Goal: Information Seeking & Learning: Learn about a topic

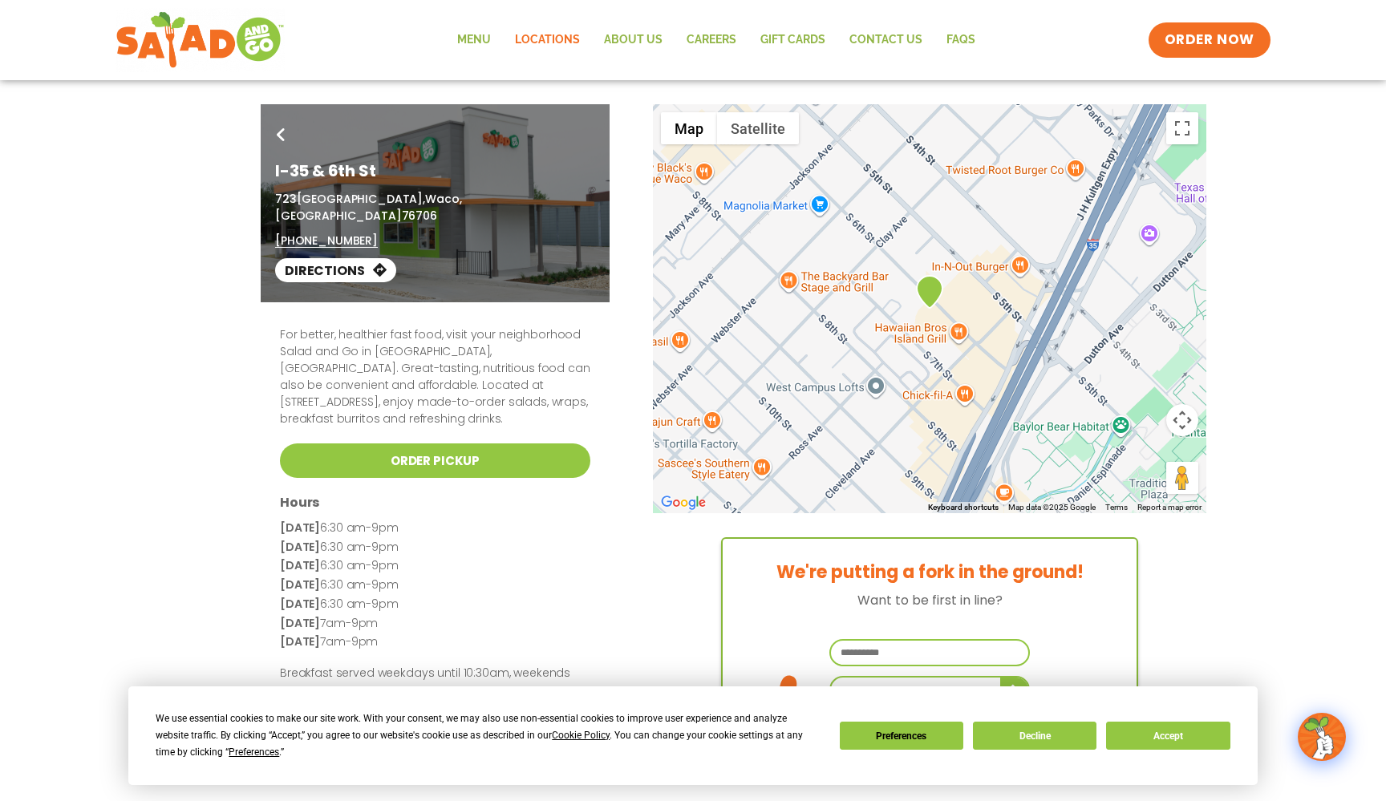
click at [558, 41] on link "Locations" at bounding box center [547, 40] width 89 height 37
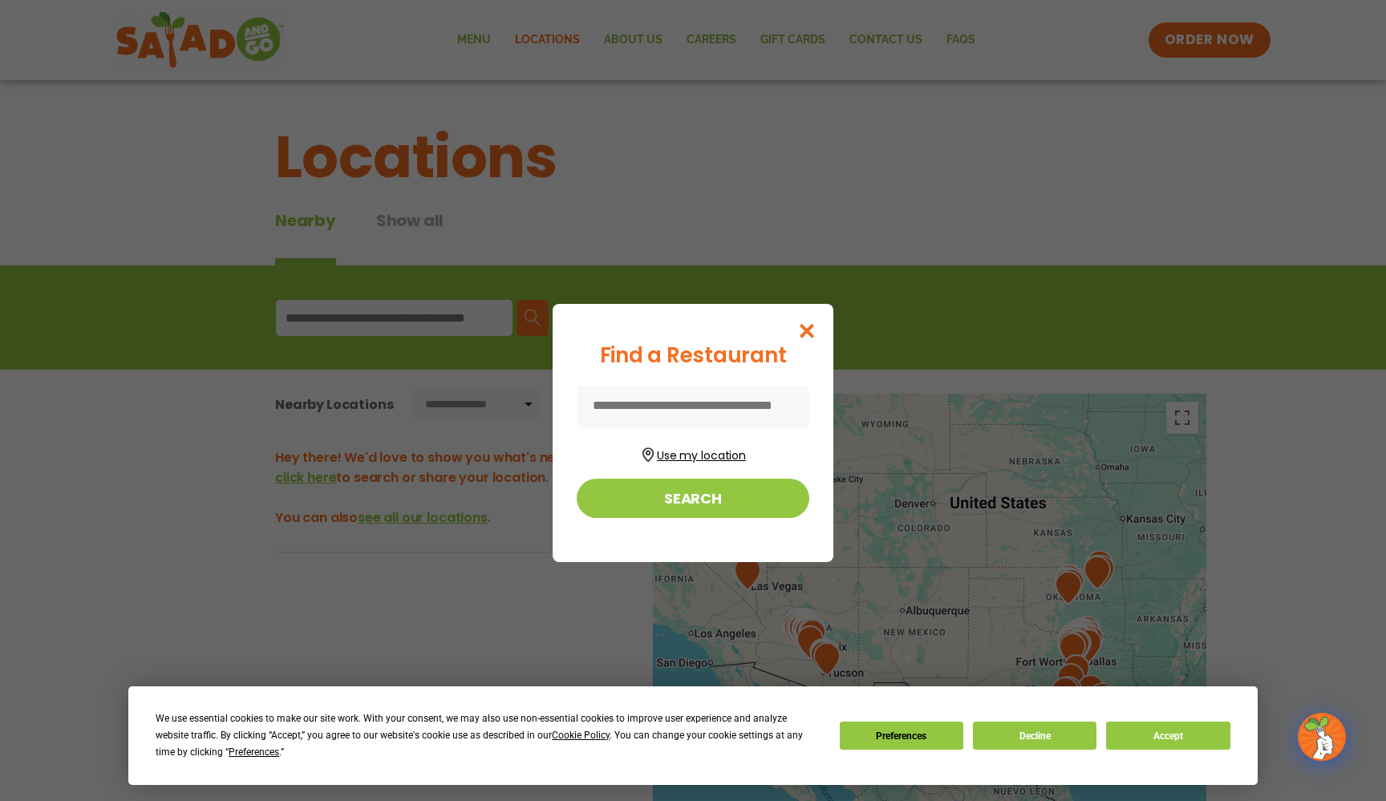
click at [697, 459] on button "Use my location" at bounding box center [693, 454] width 233 height 22
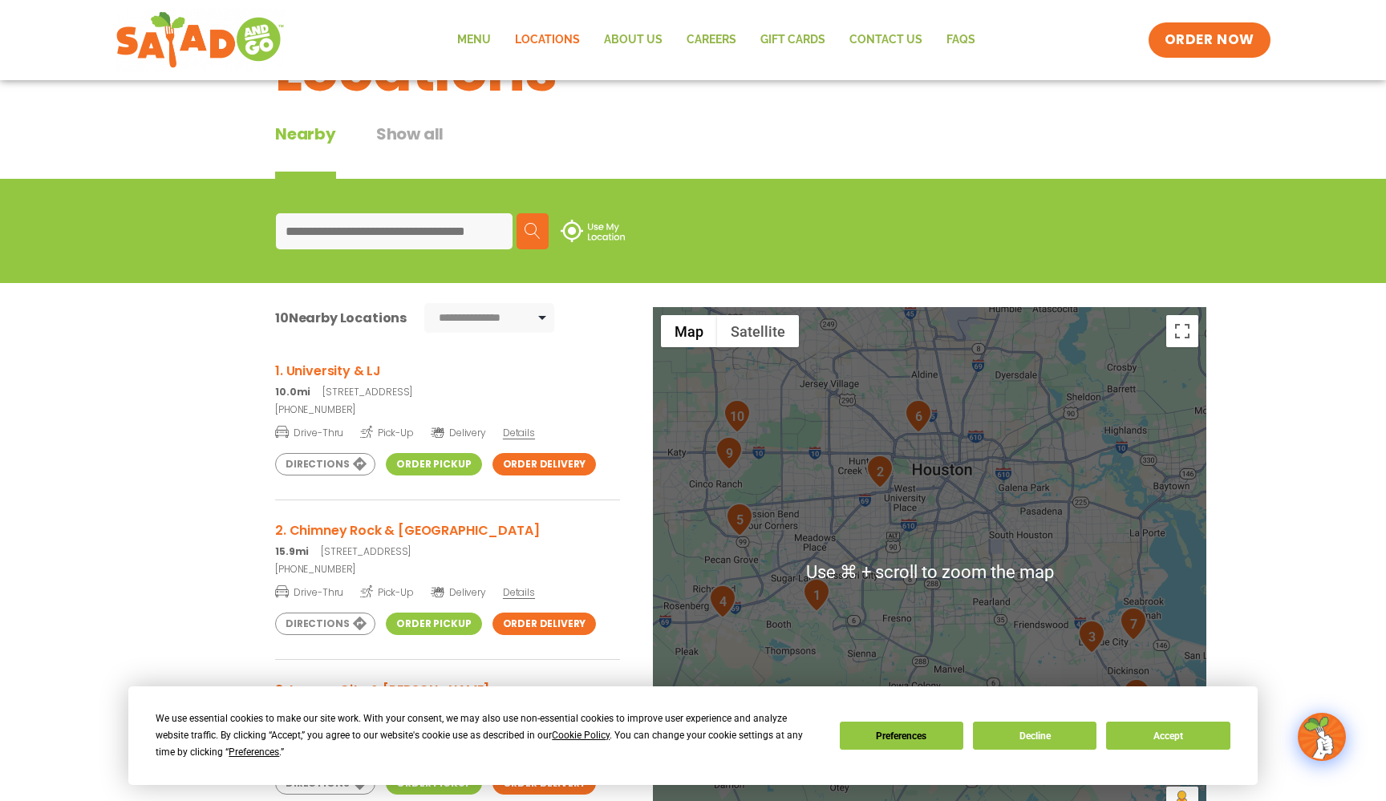
scroll to position [79, 0]
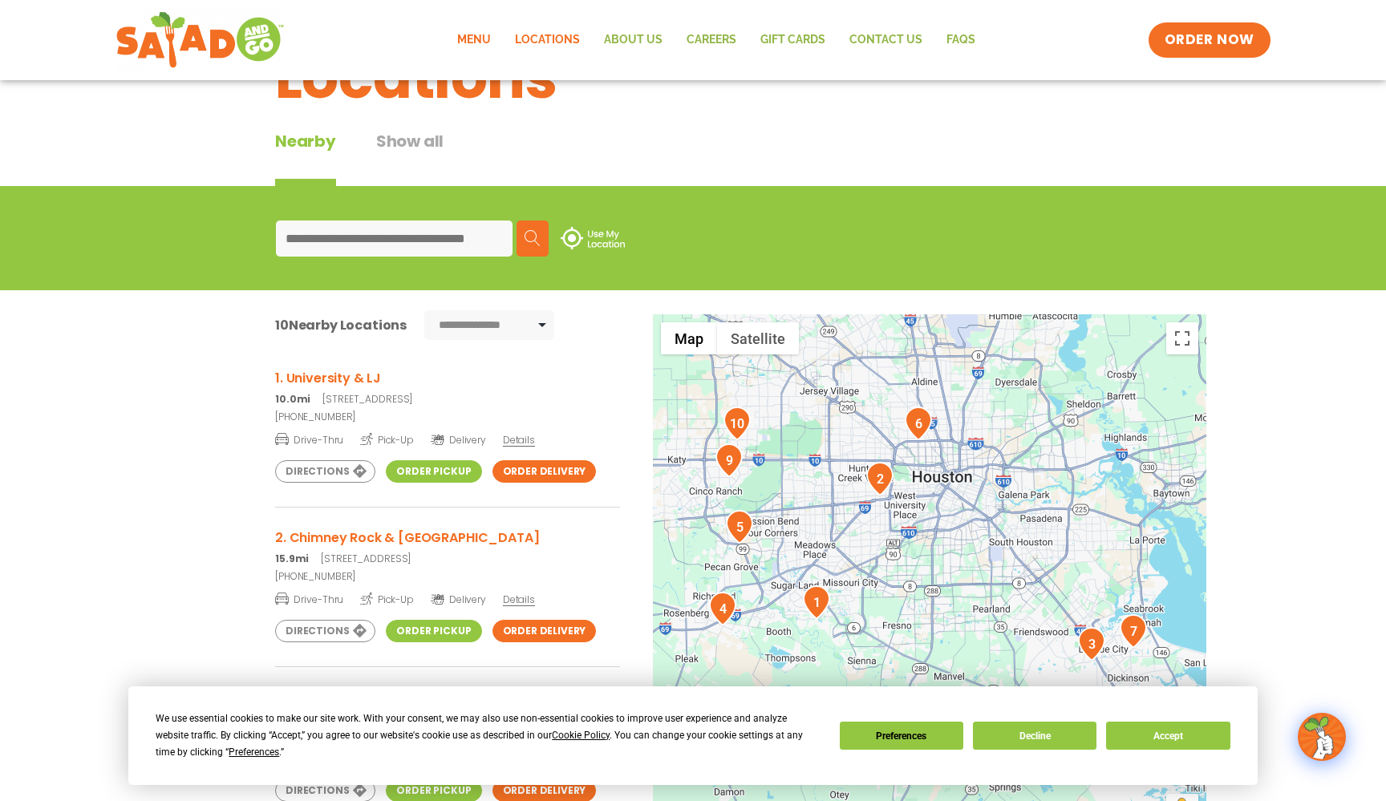
click at [493, 45] on link "Menu" at bounding box center [474, 40] width 58 height 37
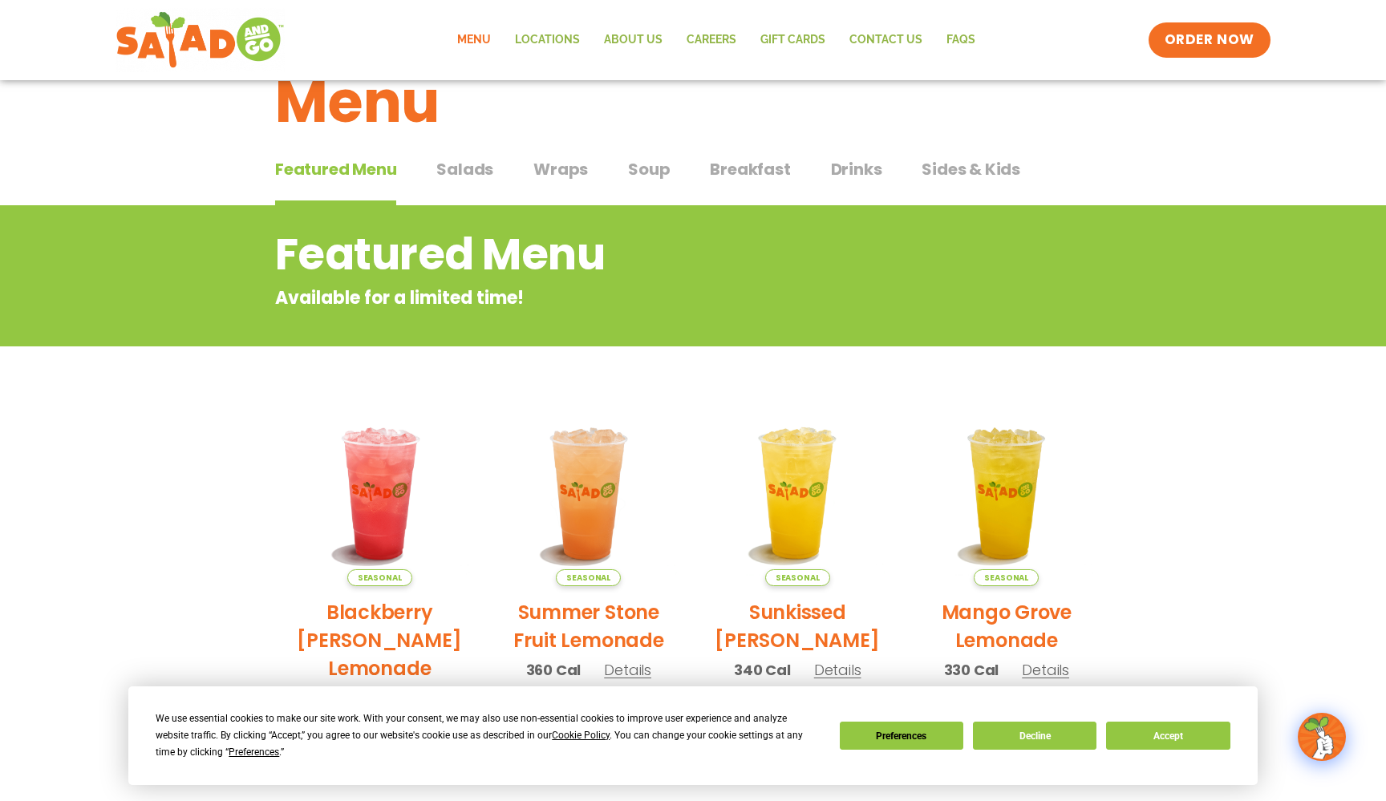
scroll to position [54, 0]
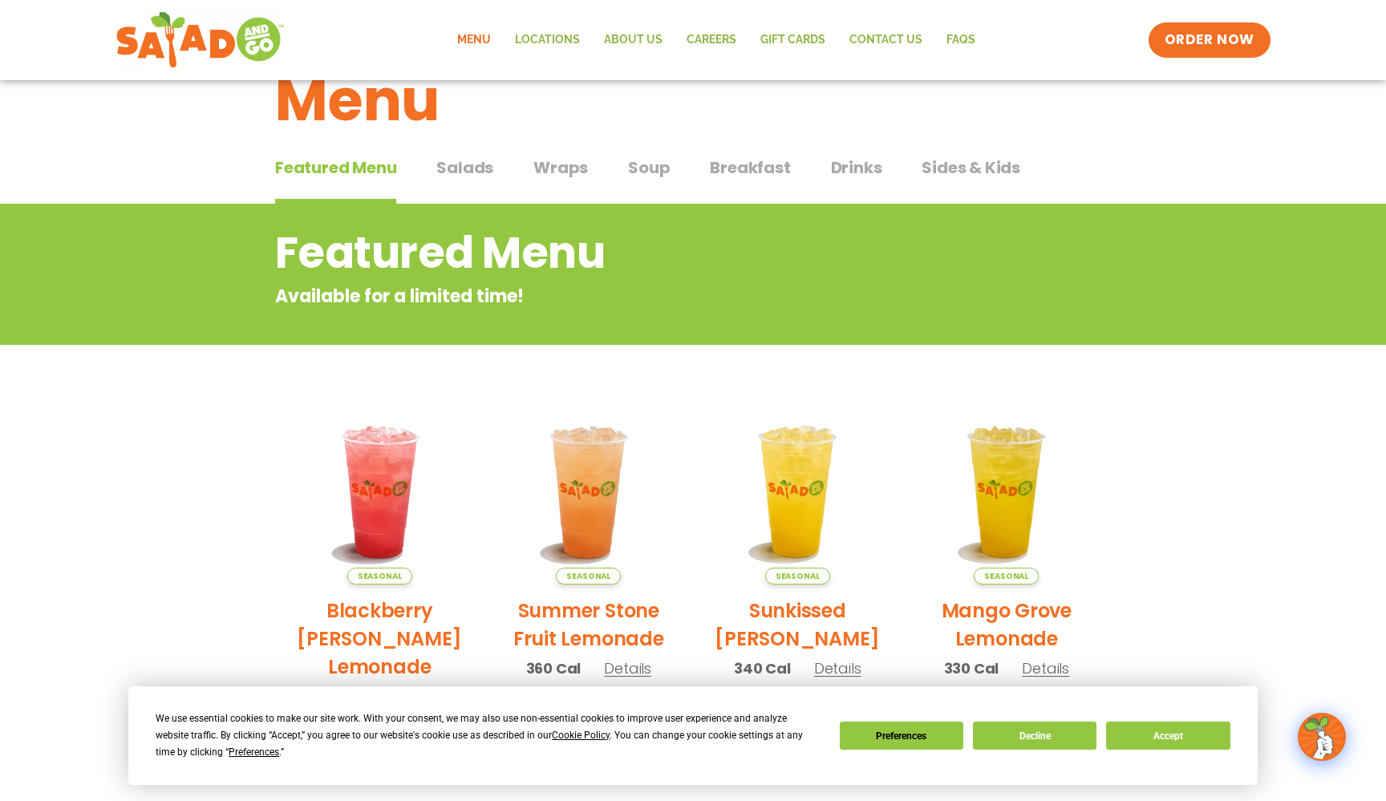
click at [471, 162] on span "Salads" at bounding box center [464, 168] width 57 height 24
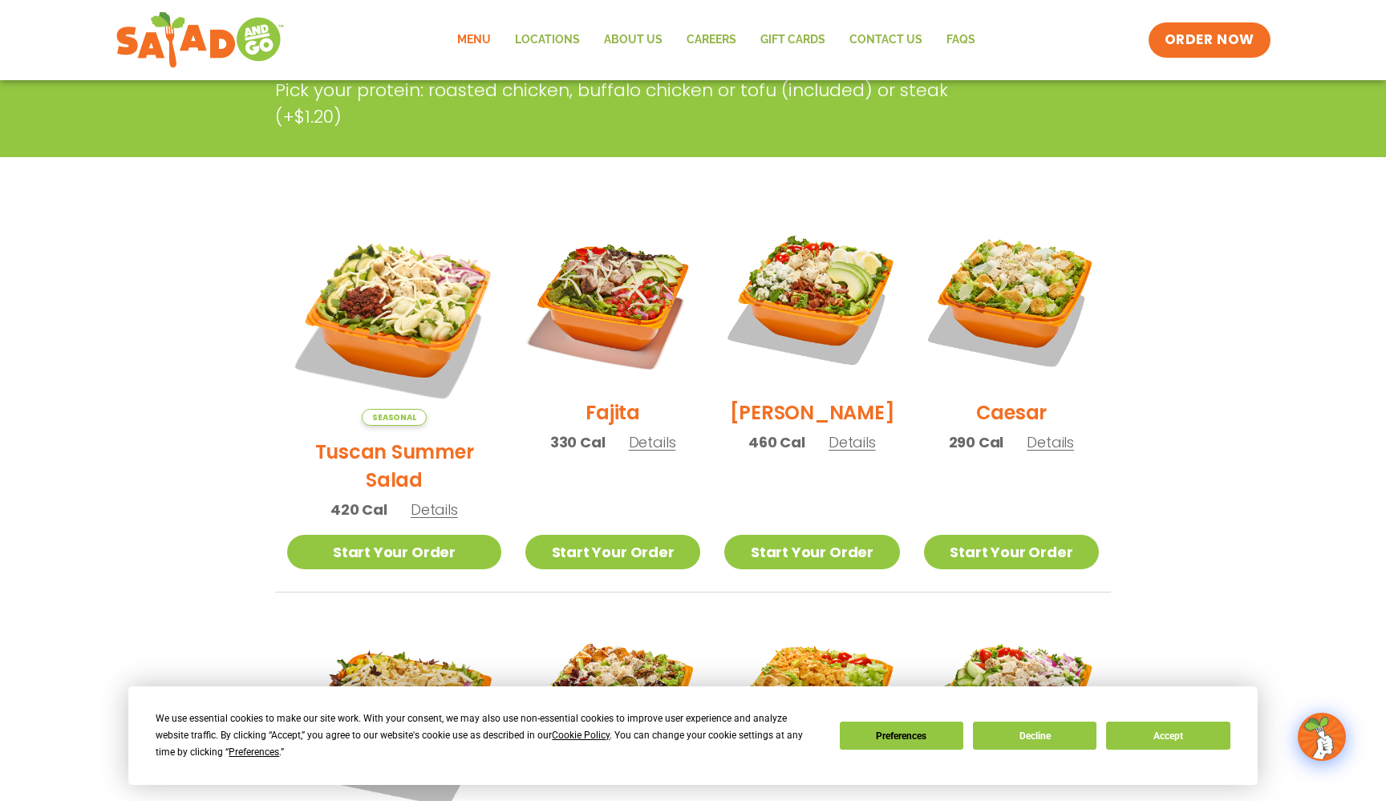
scroll to position [349, 0]
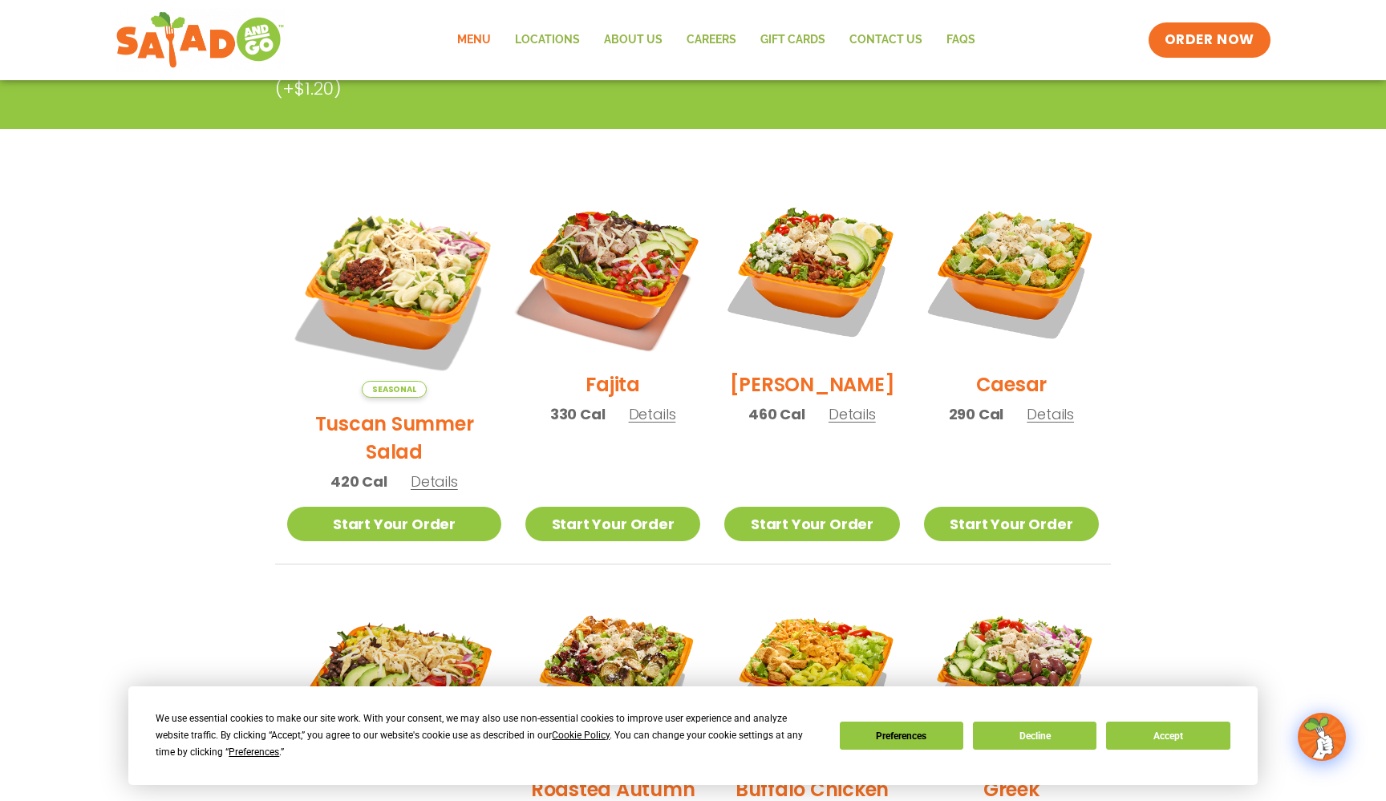
click at [588, 260] on img at bounding box center [612, 270] width 205 height 205
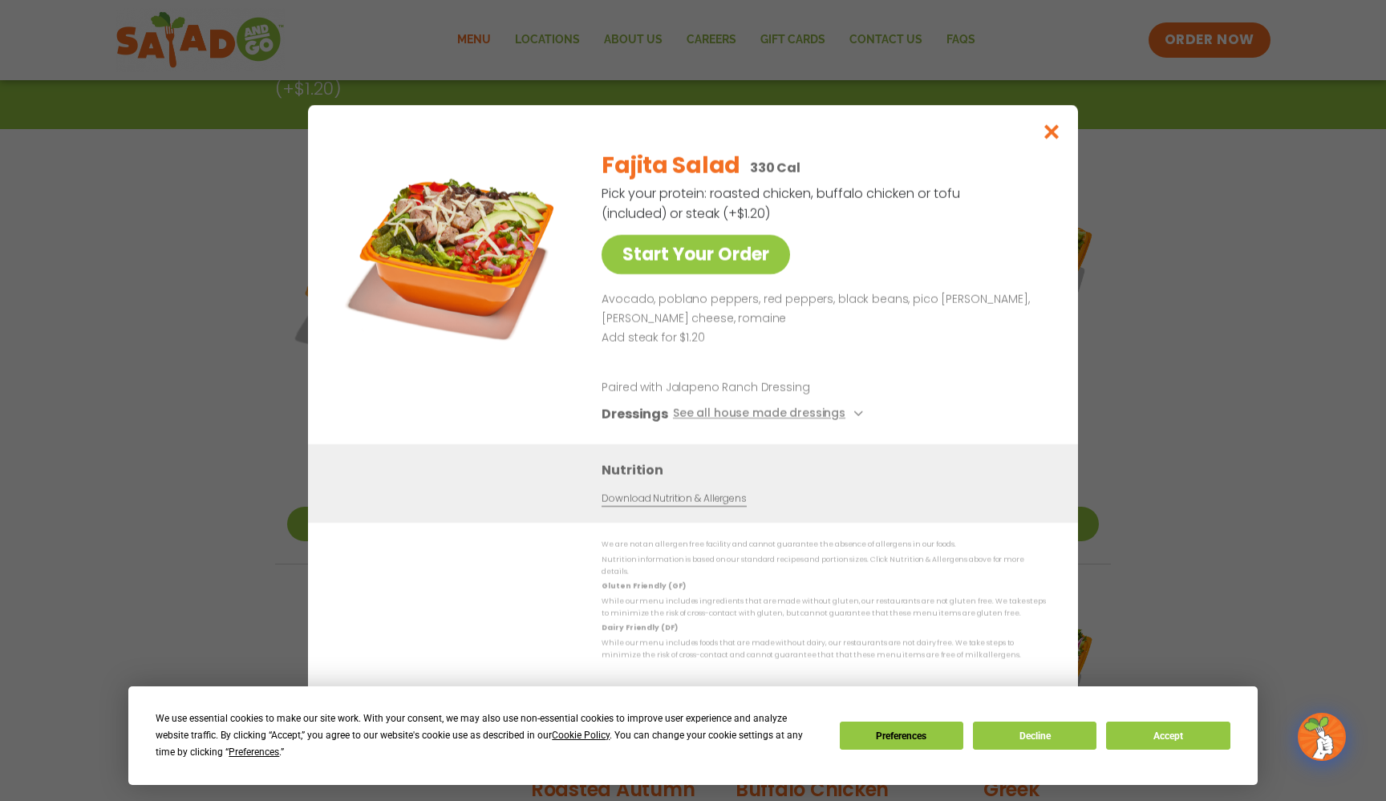
click at [456, 249] on img at bounding box center [456, 249] width 225 height 225
click at [1060, 140] on icon "Close modal" at bounding box center [1052, 132] width 20 height 17
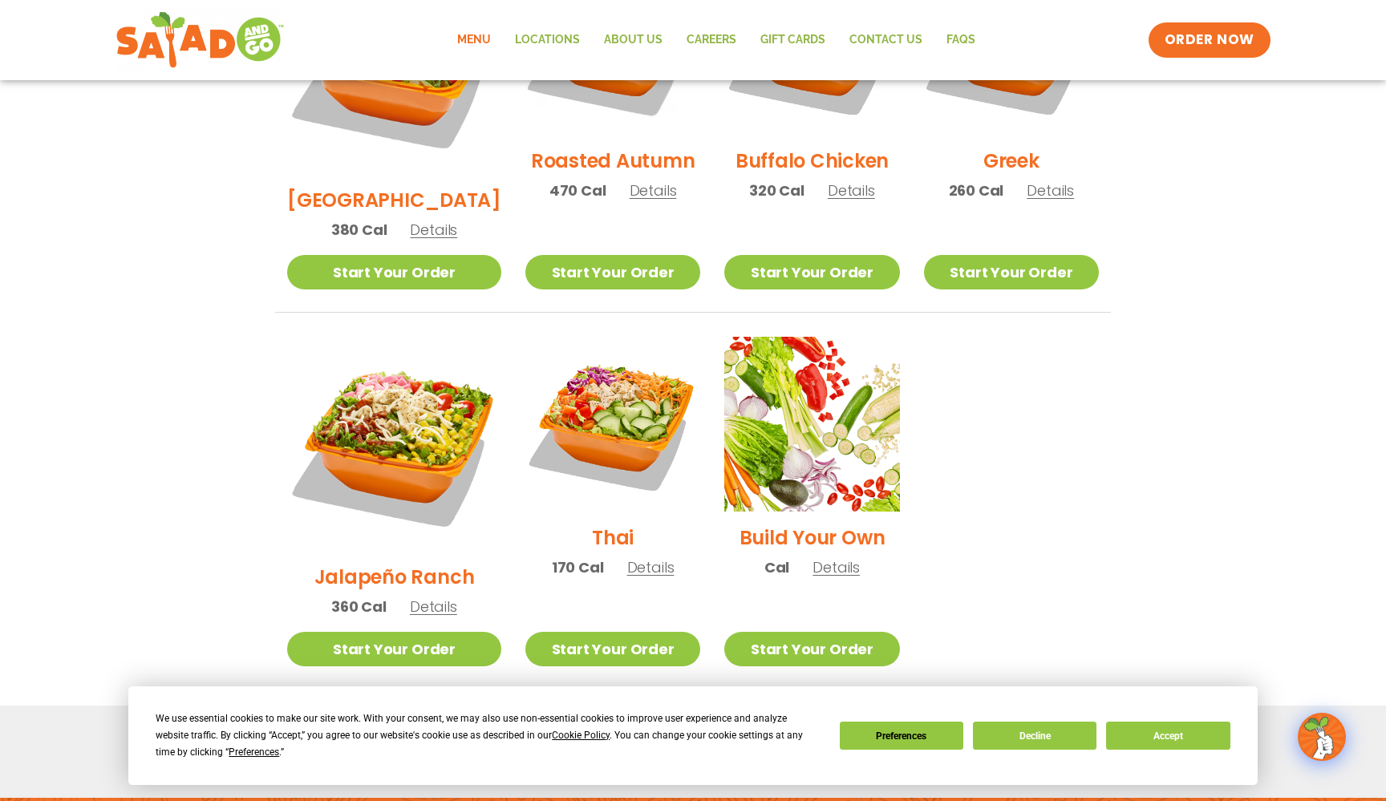
scroll to position [981, 0]
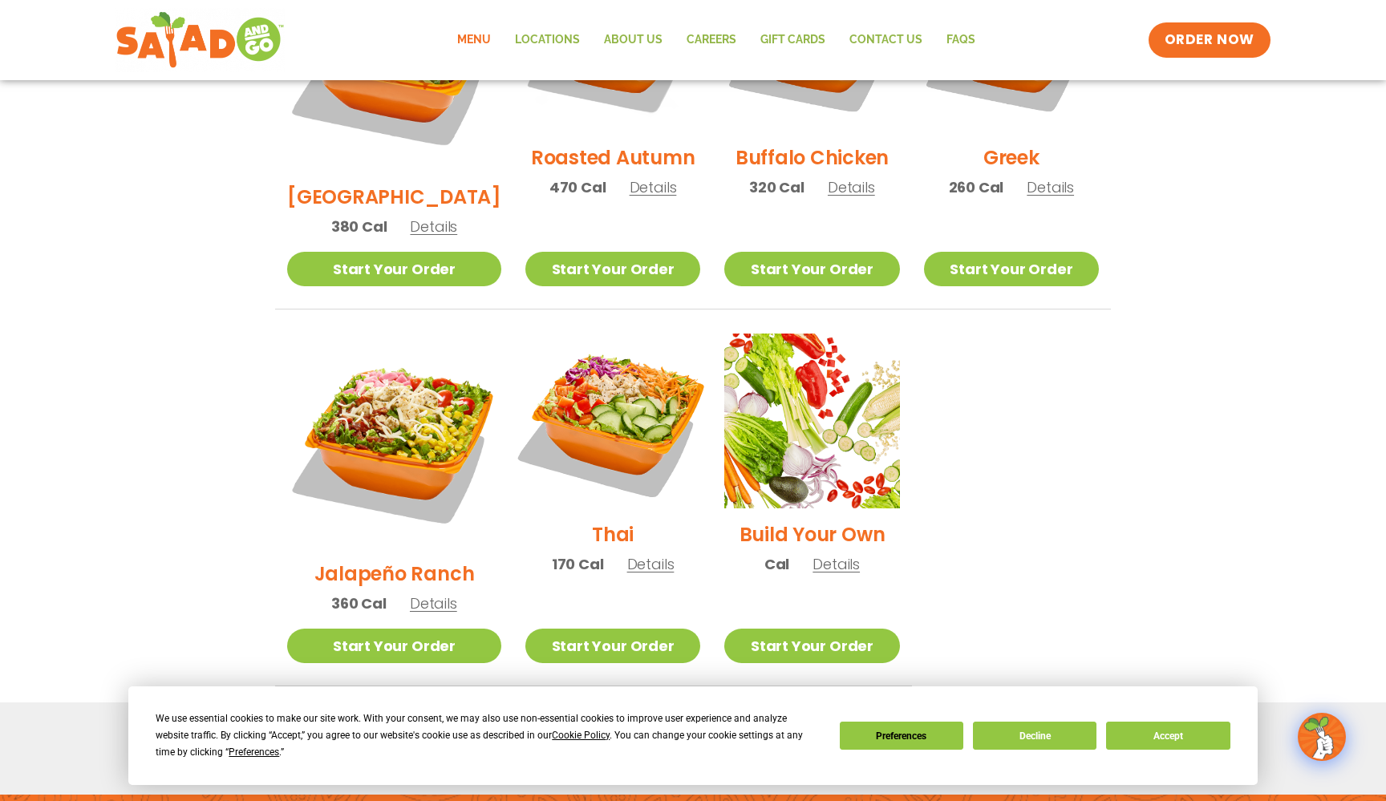
click at [607, 339] on img at bounding box center [612, 420] width 205 height 205
